Goal: Find specific page/section: Find specific page/section

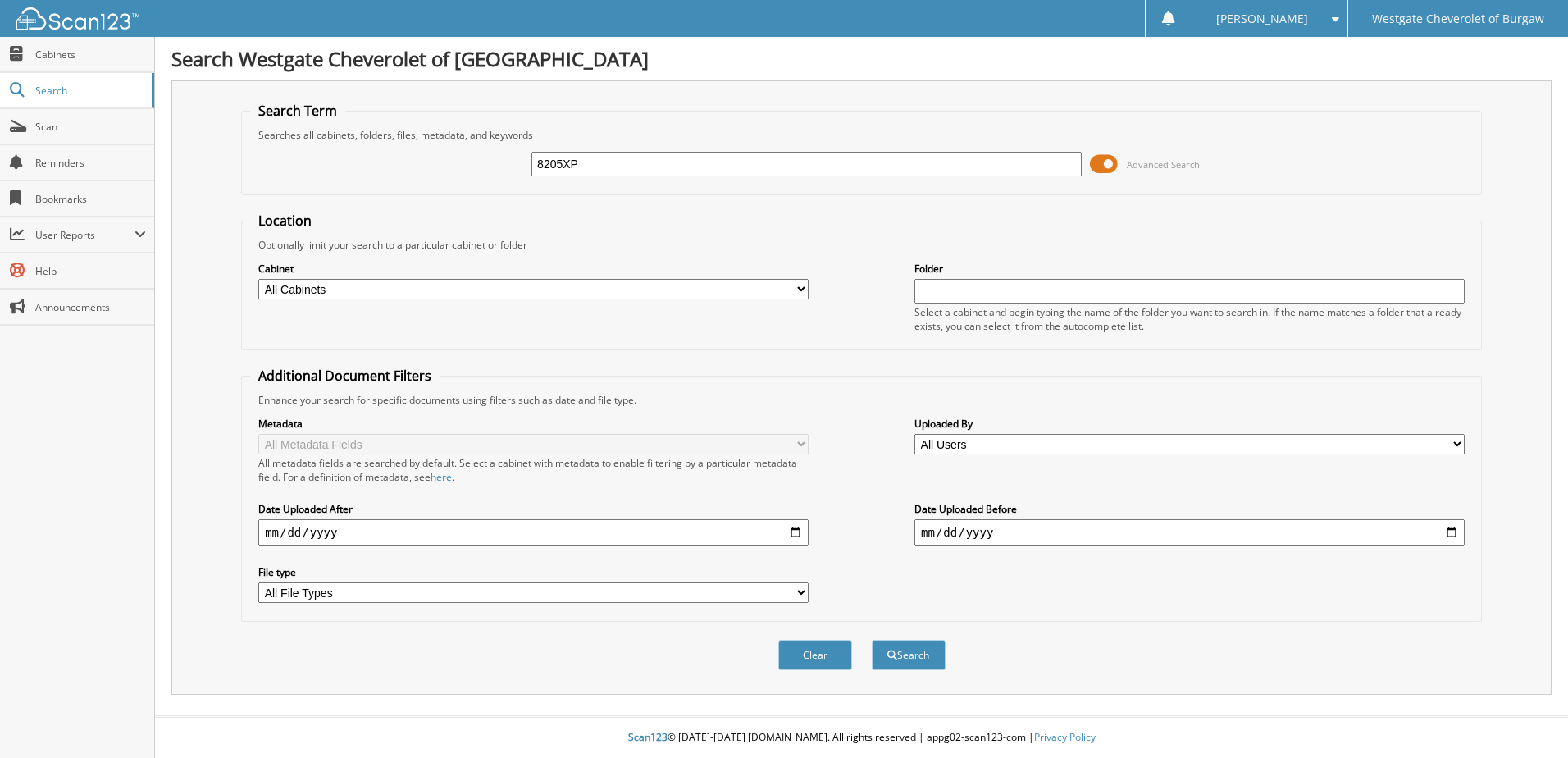
type input "8205XP"
click at [871, 639] on button "Search" at bounding box center [908, 654] width 74 height 31
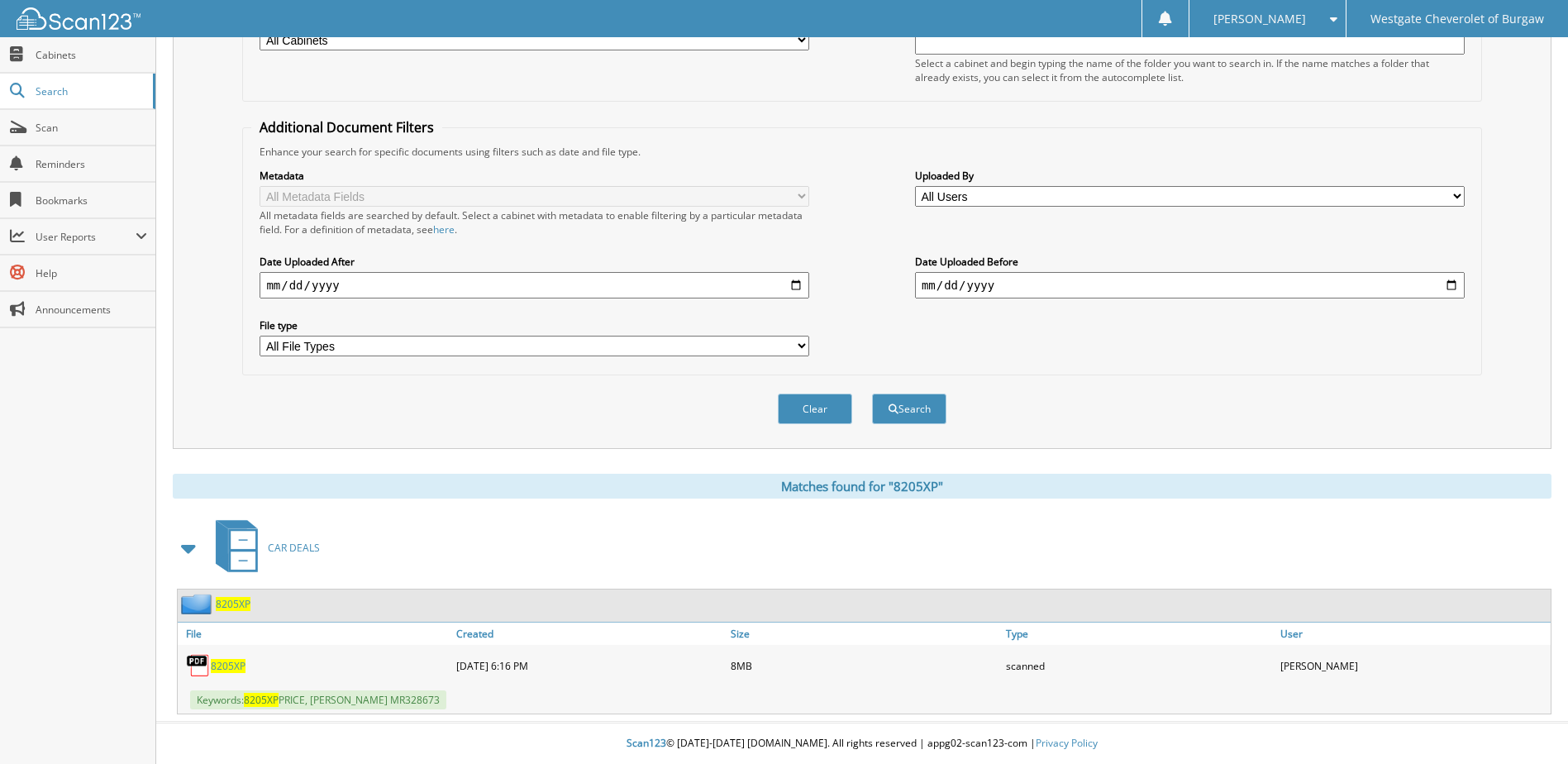
scroll to position [252, 0]
click at [228, 667] on span "8205XP" at bounding box center [228, 666] width 35 height 14
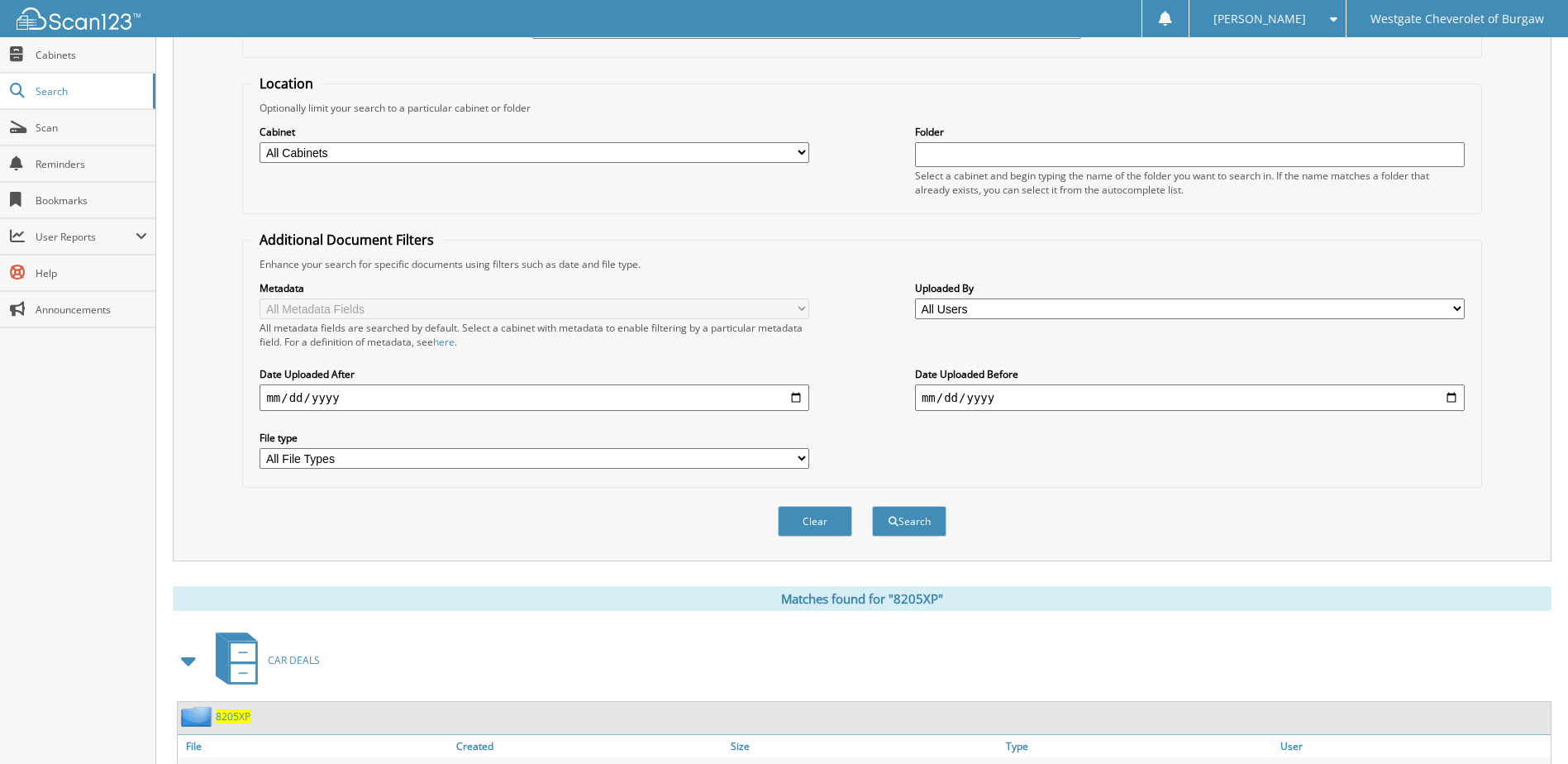
scroll to position [0, 0]
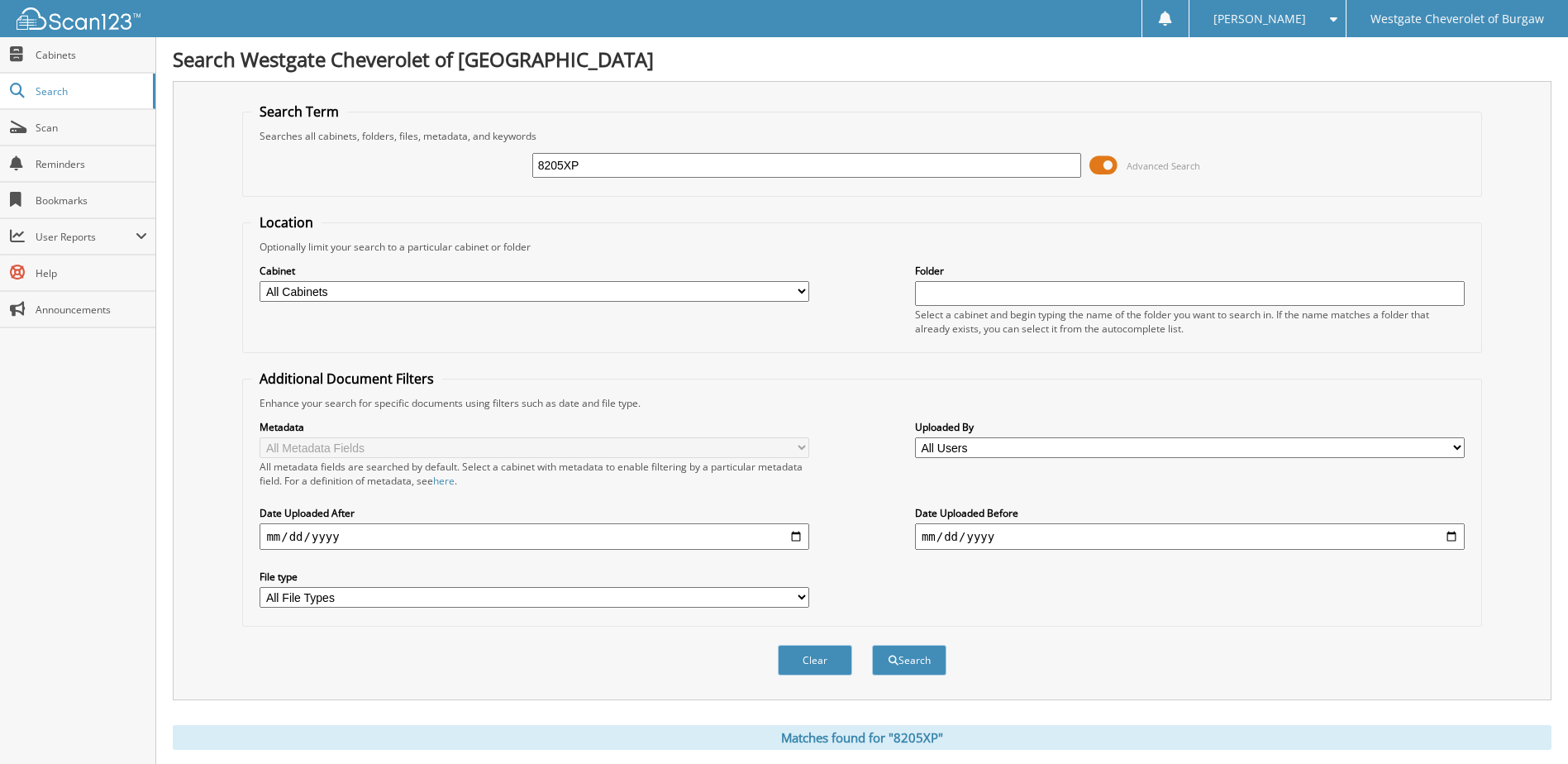
click at [745, 167] on input "8205XP" at bounding box center [807, 166] width 550 height 25
click at [872, 644] on button "Search" at bounding box center [909, 660] width 74 height 31
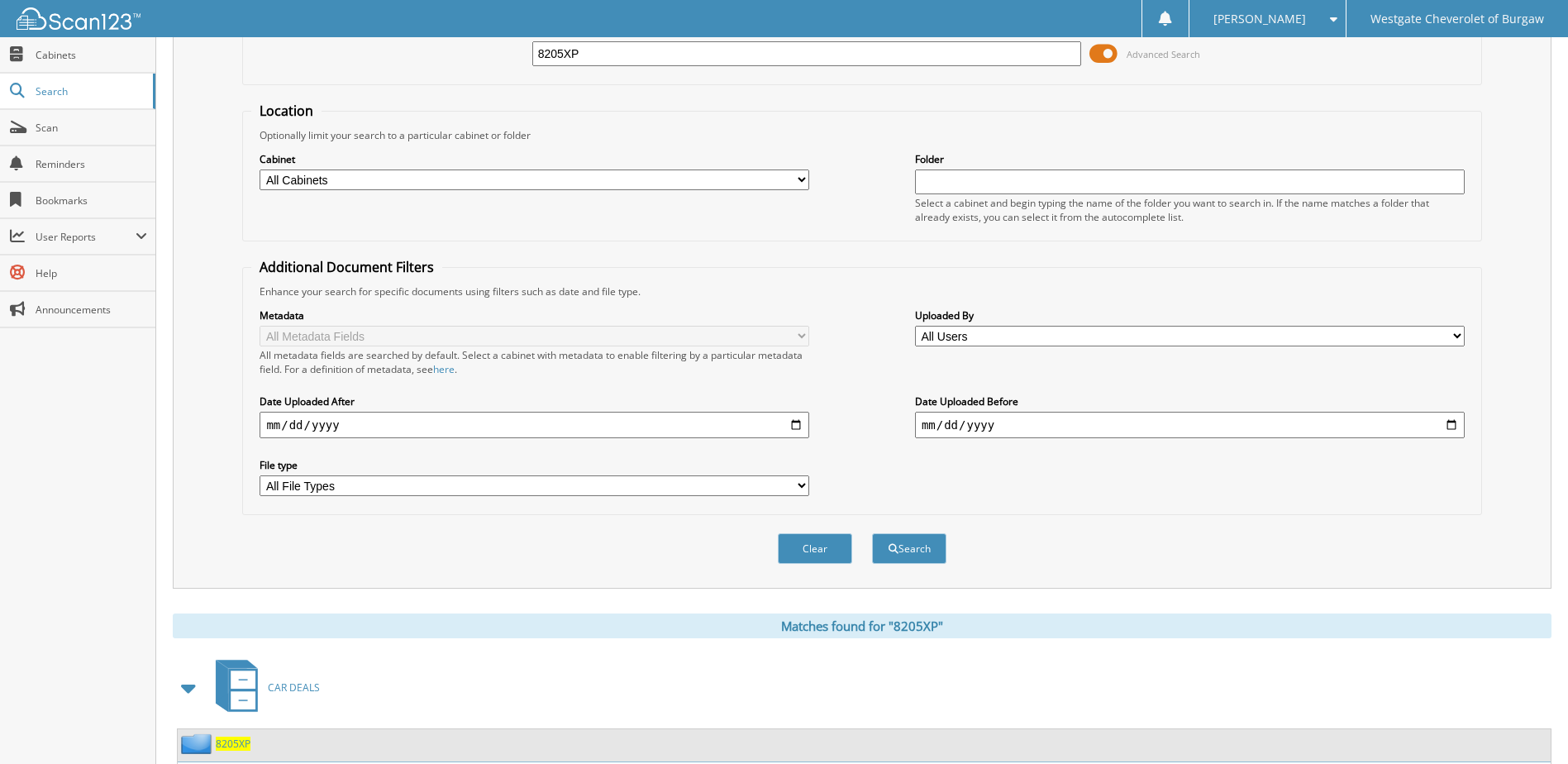
scroll to position [252, 0]
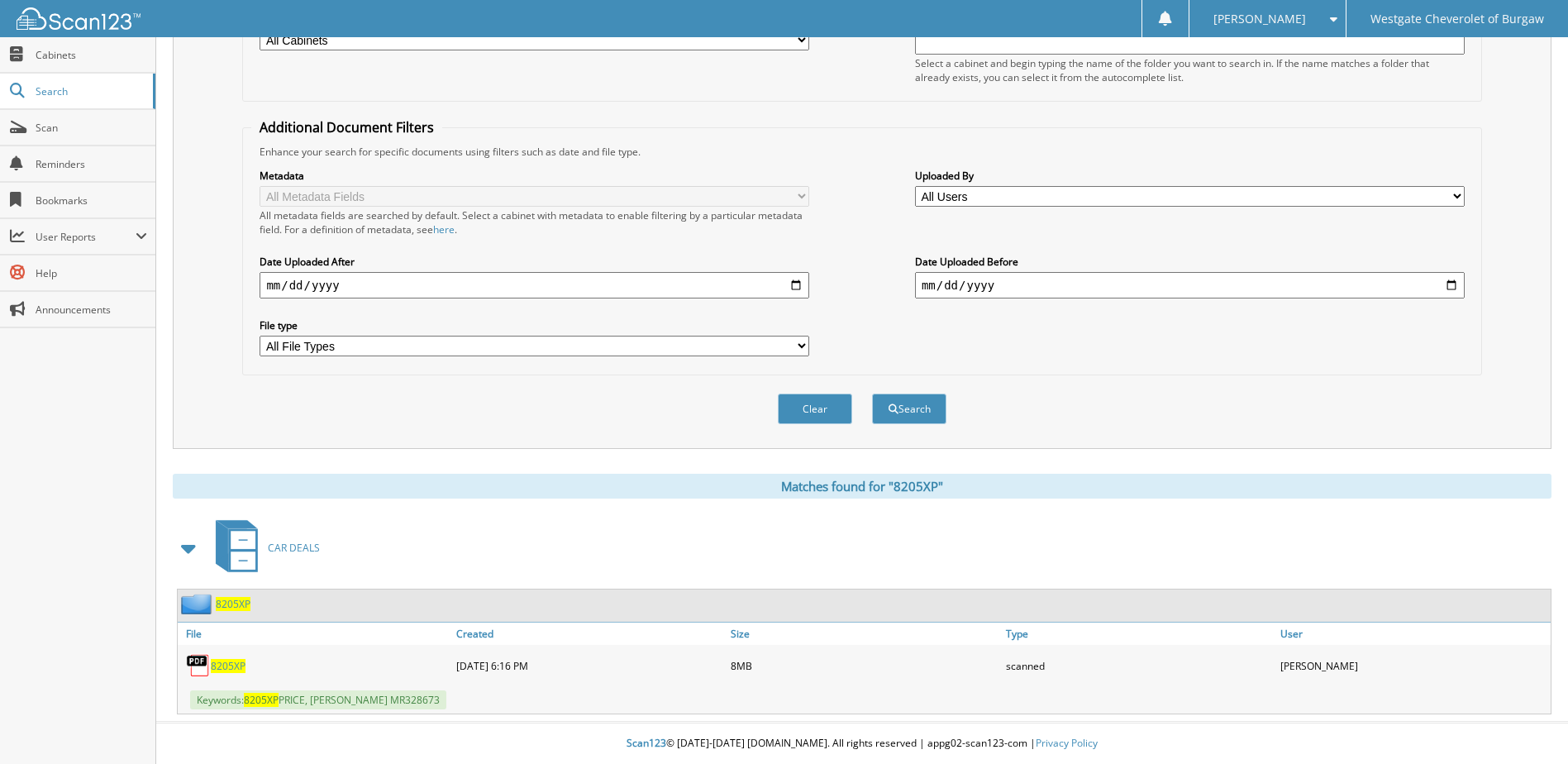
click at [228, 663] on span "8205XP" at bounding box center [228, 666] width 35 height 14
click at [243, 610] on span "8205XP" at bounding box center [233, 604] width 35 height 14
